Goal: Task Accomplishment & Management: Manage account settings

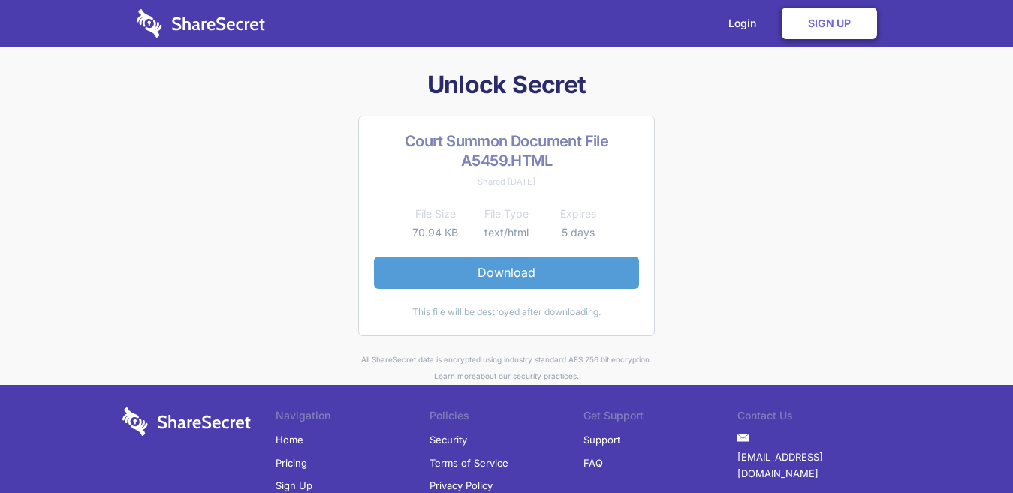
click at [567, 275] on link "Download" at bounding box center [506, 273] width 265 height 32
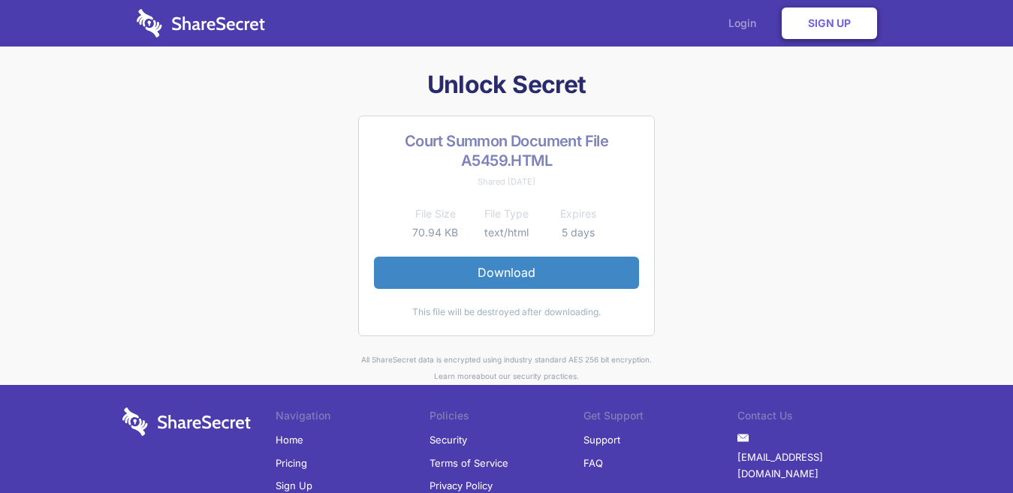
click at [731, 22] on link "Login" at bounding box center [745, 23] width 65 height 47
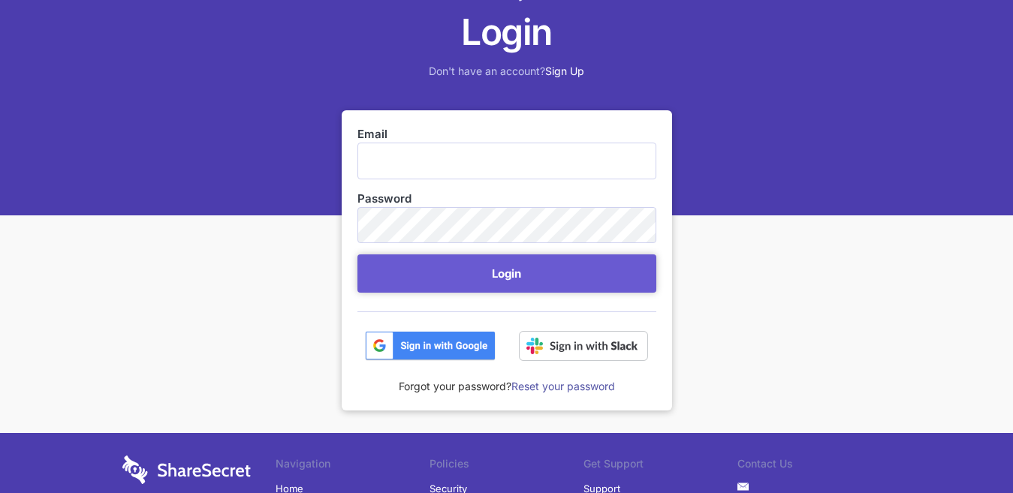
scroll to position [150, 0]
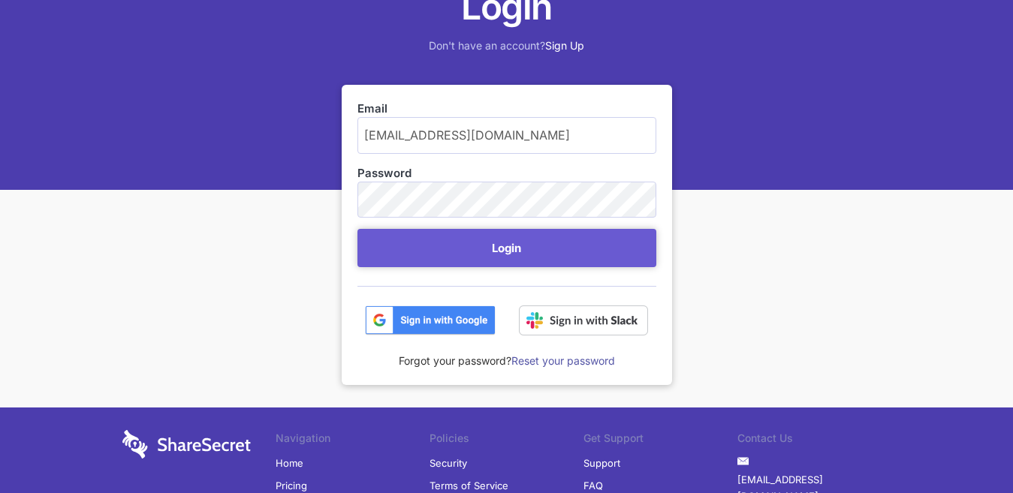
type input "[EMAIL_ADDRESS][DOMAIN_NAME]"
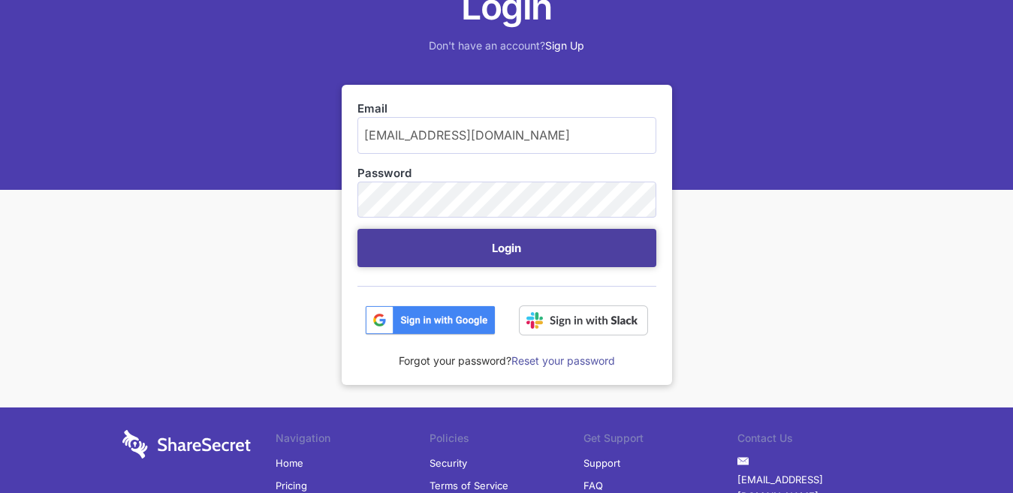
click at [544, 249] on button "Login" at bounding box center [506, 248] width 299 height 38
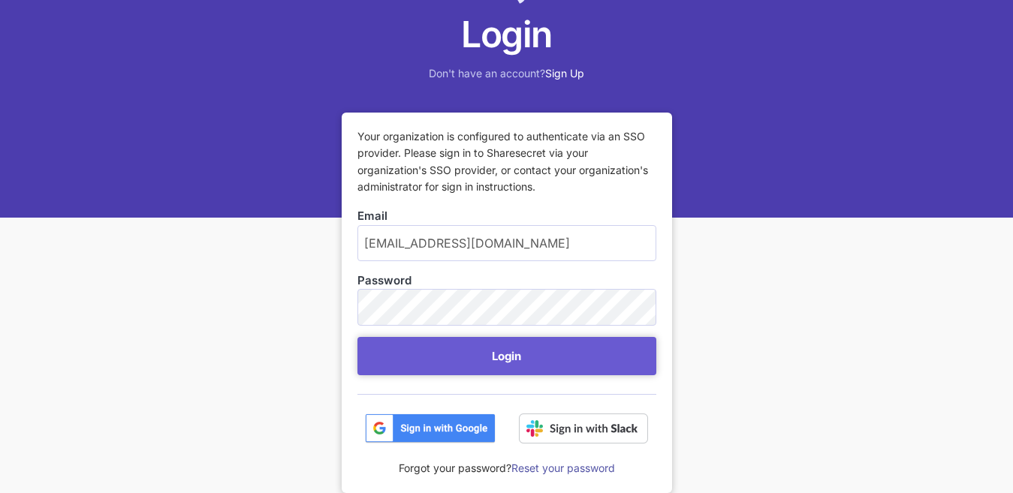
scroll to position [150, 0]
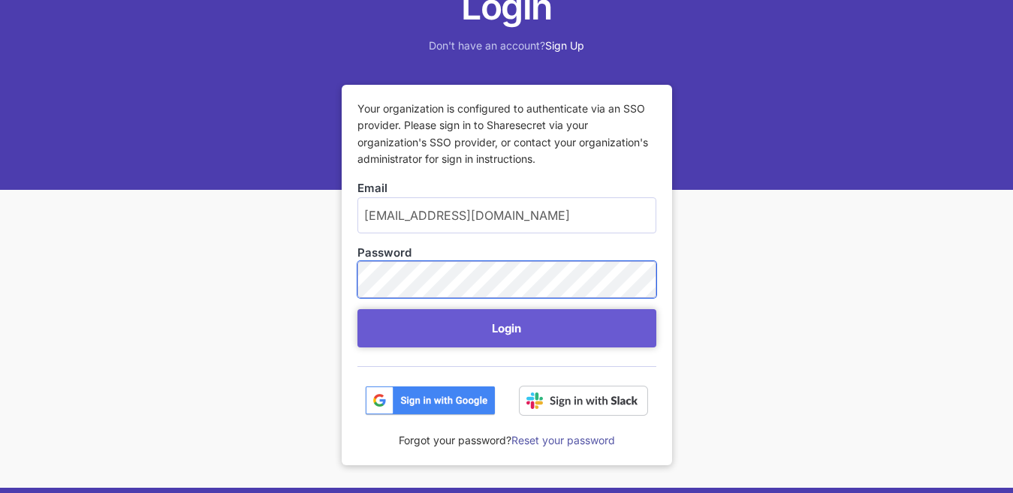
click at [357, 309] on button "Login" at bounding box center [506, 328] width 299 height 38
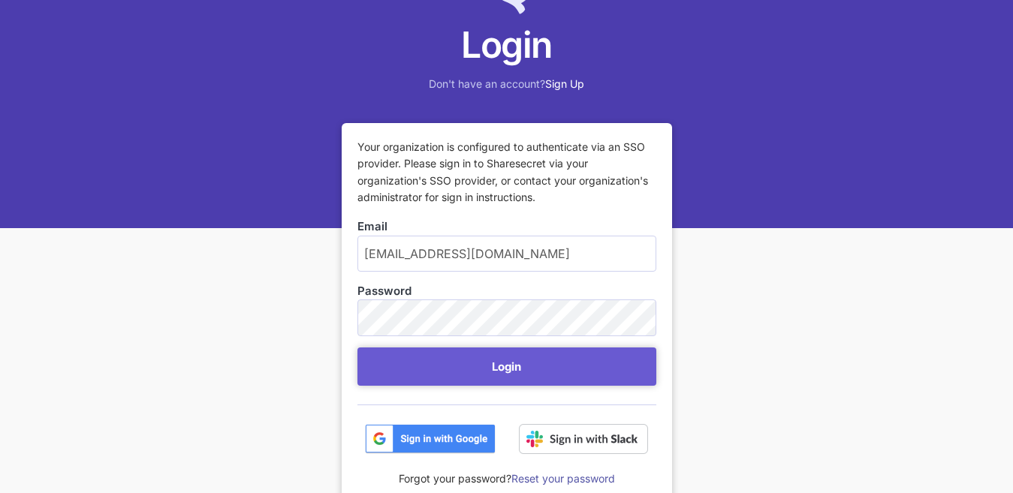
scroll to position [150, 0]
